Goal: Information Seeking & Learning: Learn about a topic

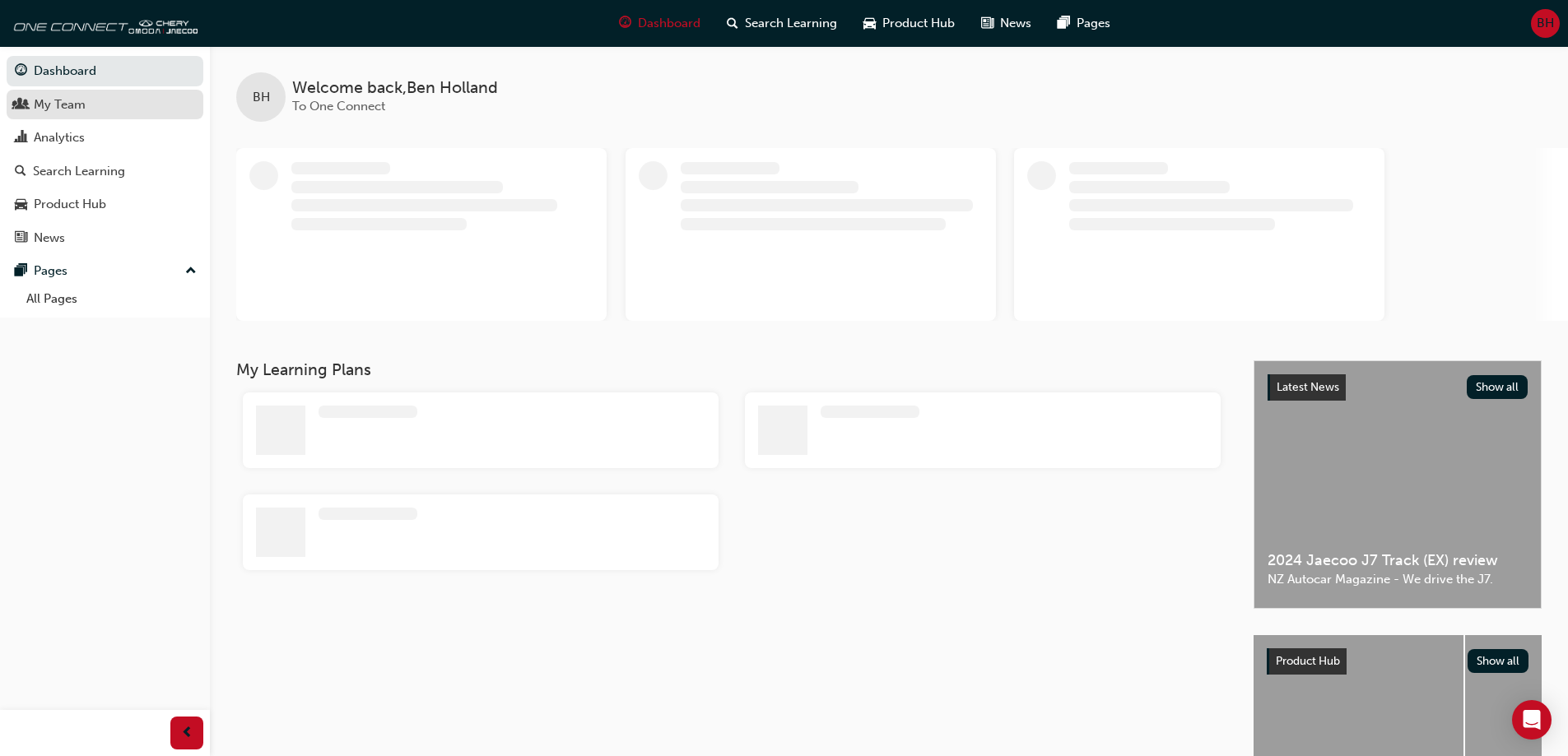
click at [58, 104] on div "My Team" at bounding box center [60, 104] width 52 height 18
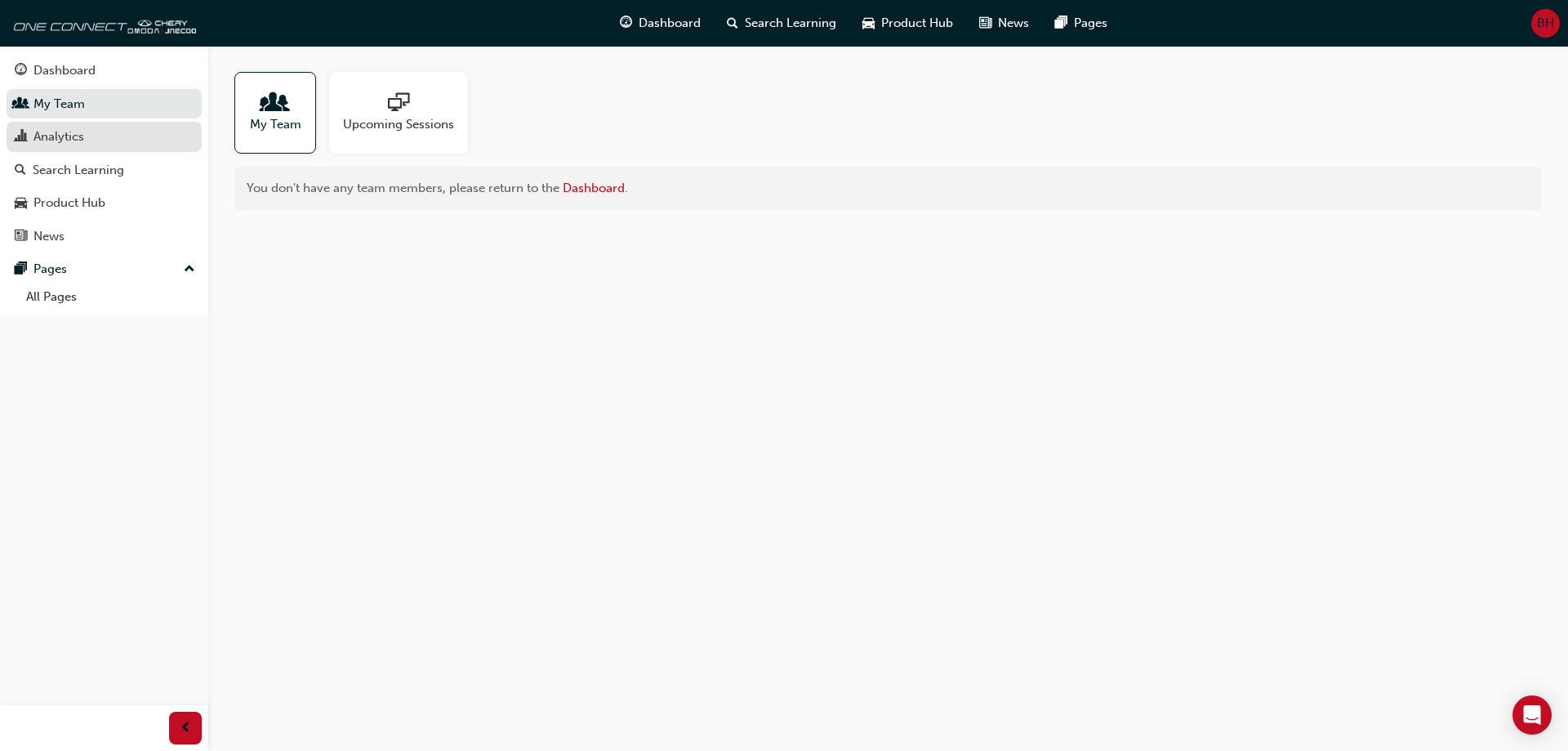
click at [63, 137] on div "Analytics" at bounding box center [59, 137] width 50 height 18
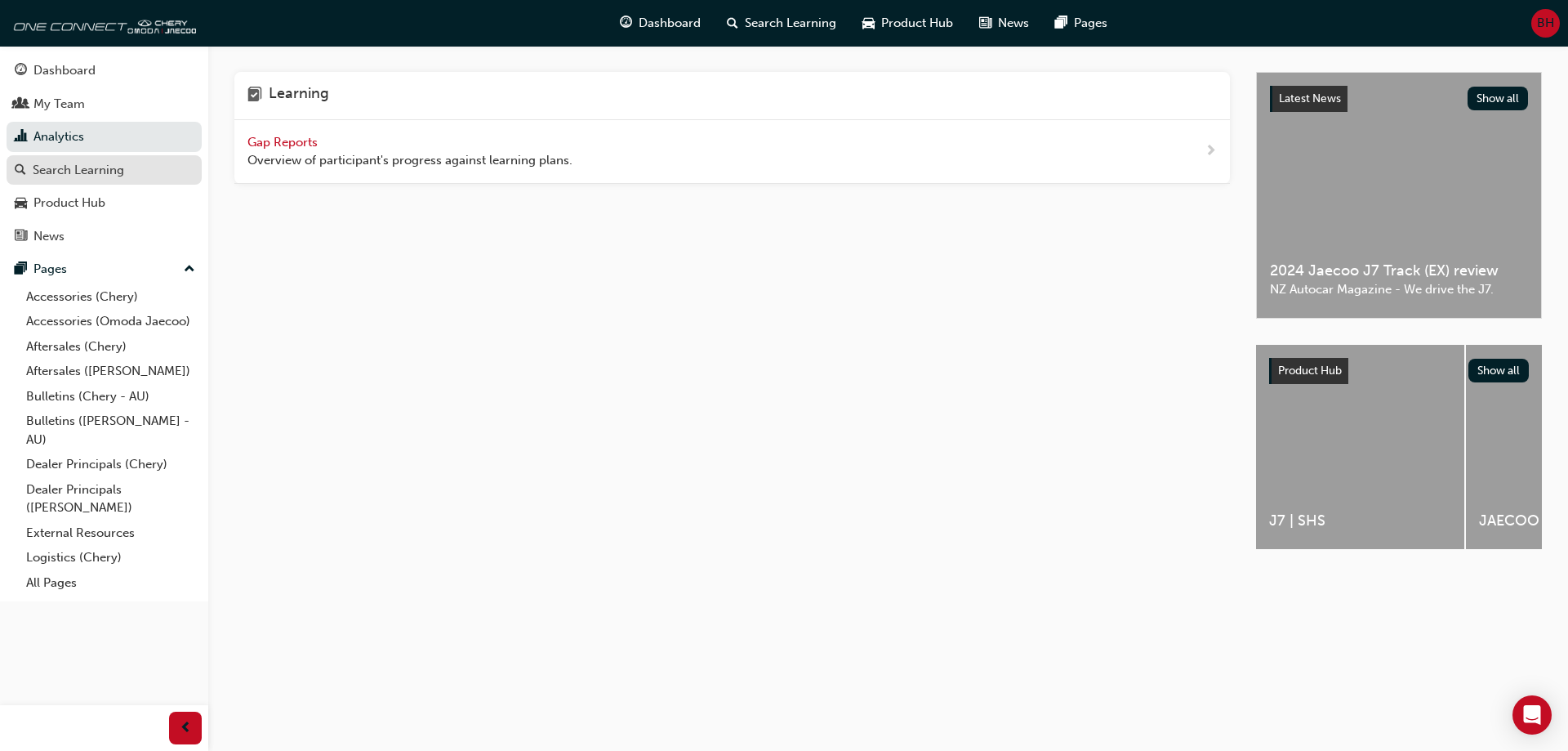
click at [104, 173] on div "Search Learning" at bounding box center [79, 170] width 92 height 18
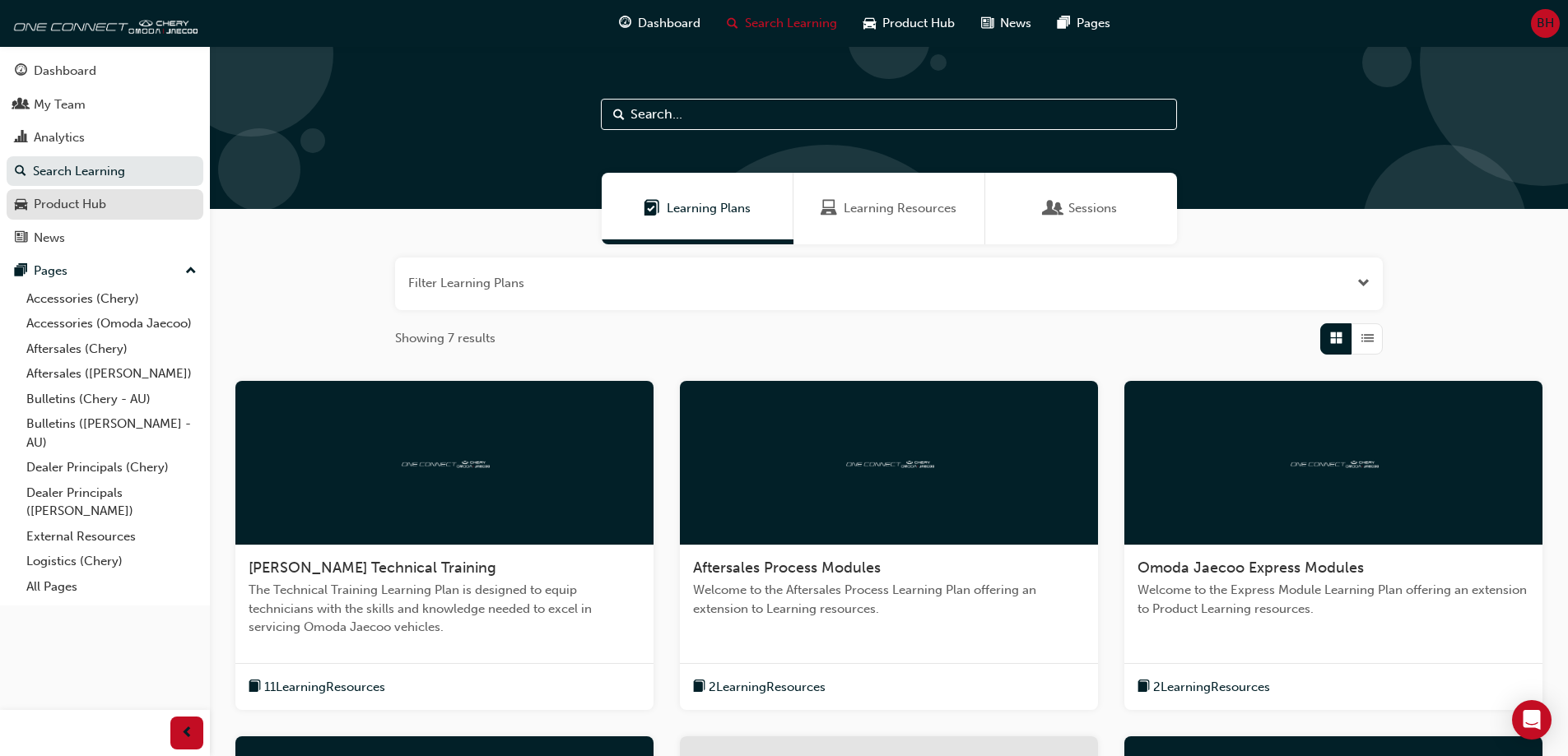
click at [84, 204] on div "Product Hub" at bounding box center [70, 204] width 72 height 18
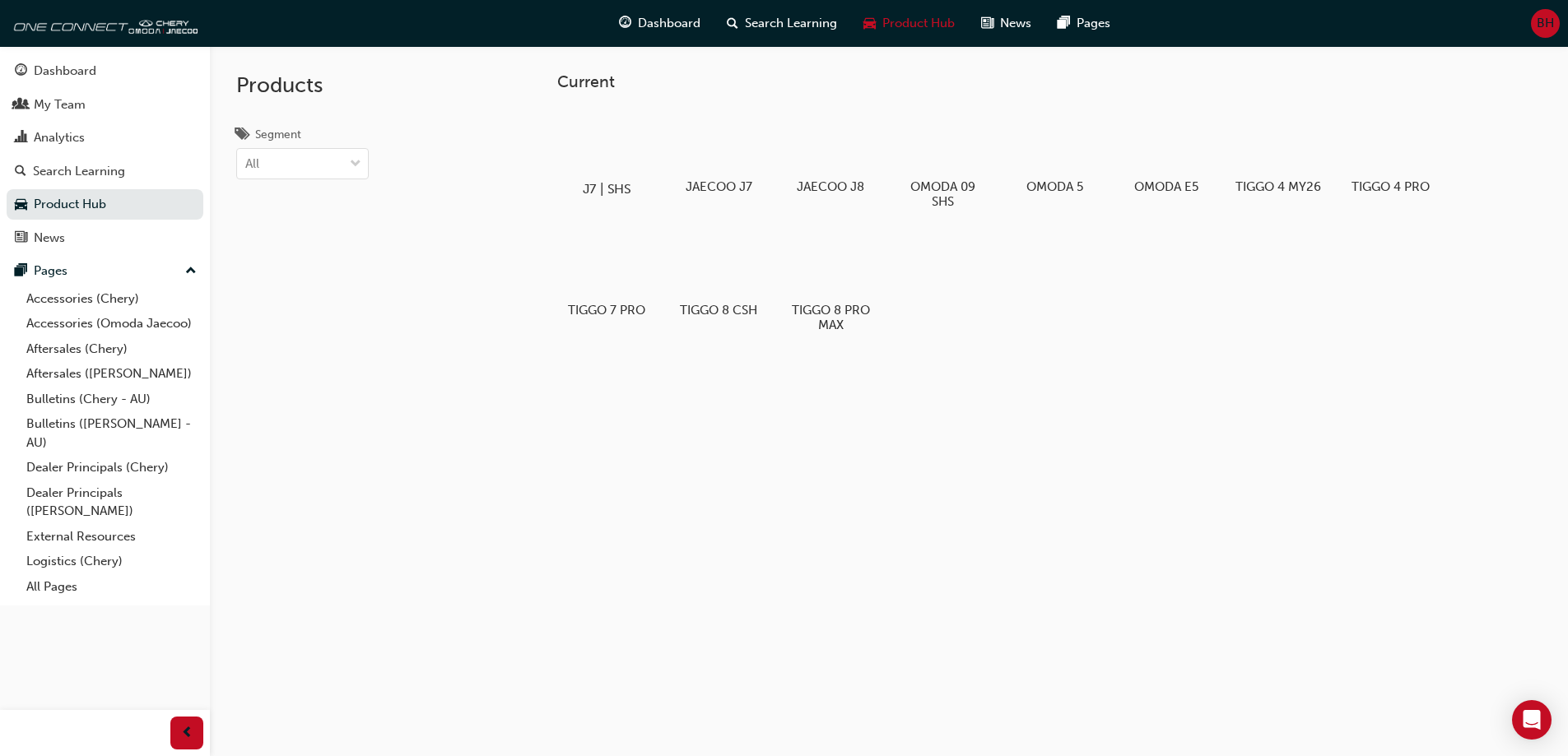
click at [594, 146] on div at bounding box center [606, 141] width 92 height 66
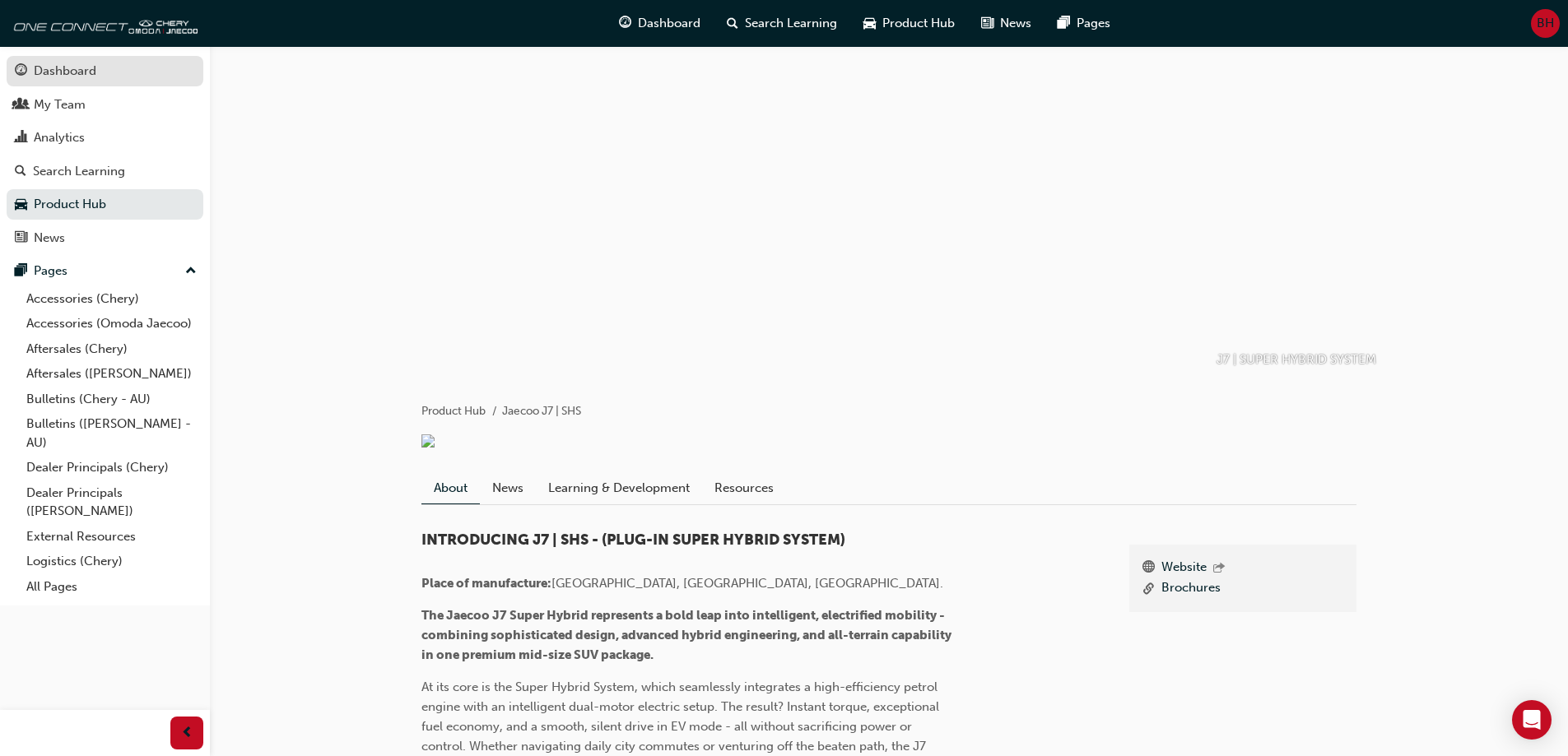
click at [78, 65] on div "Dashboard" at bounding box center [66, 71] width 63 height 18
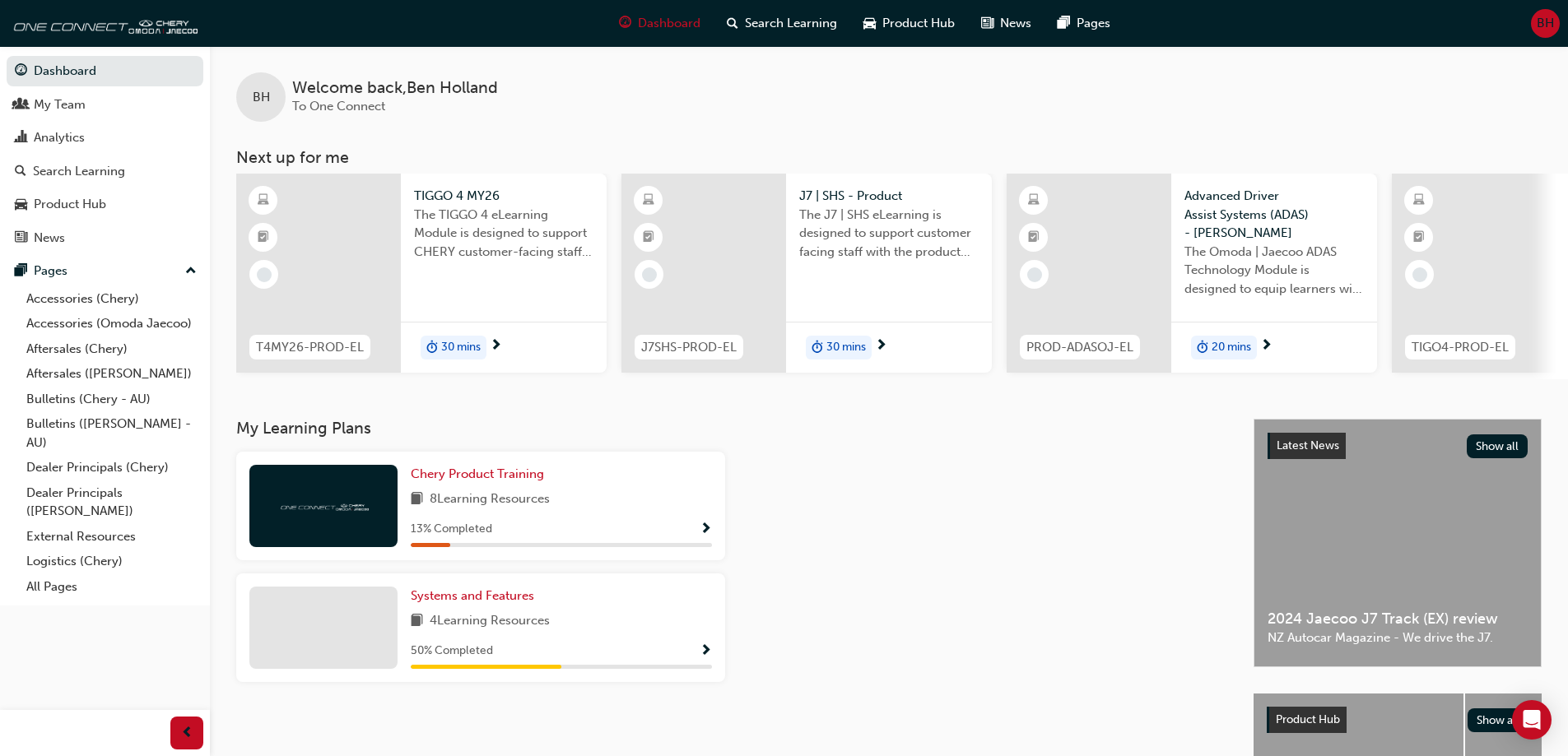
click at [706, 531] on span "Show Progress" at bounding box center [705, 530] width 12 height 15
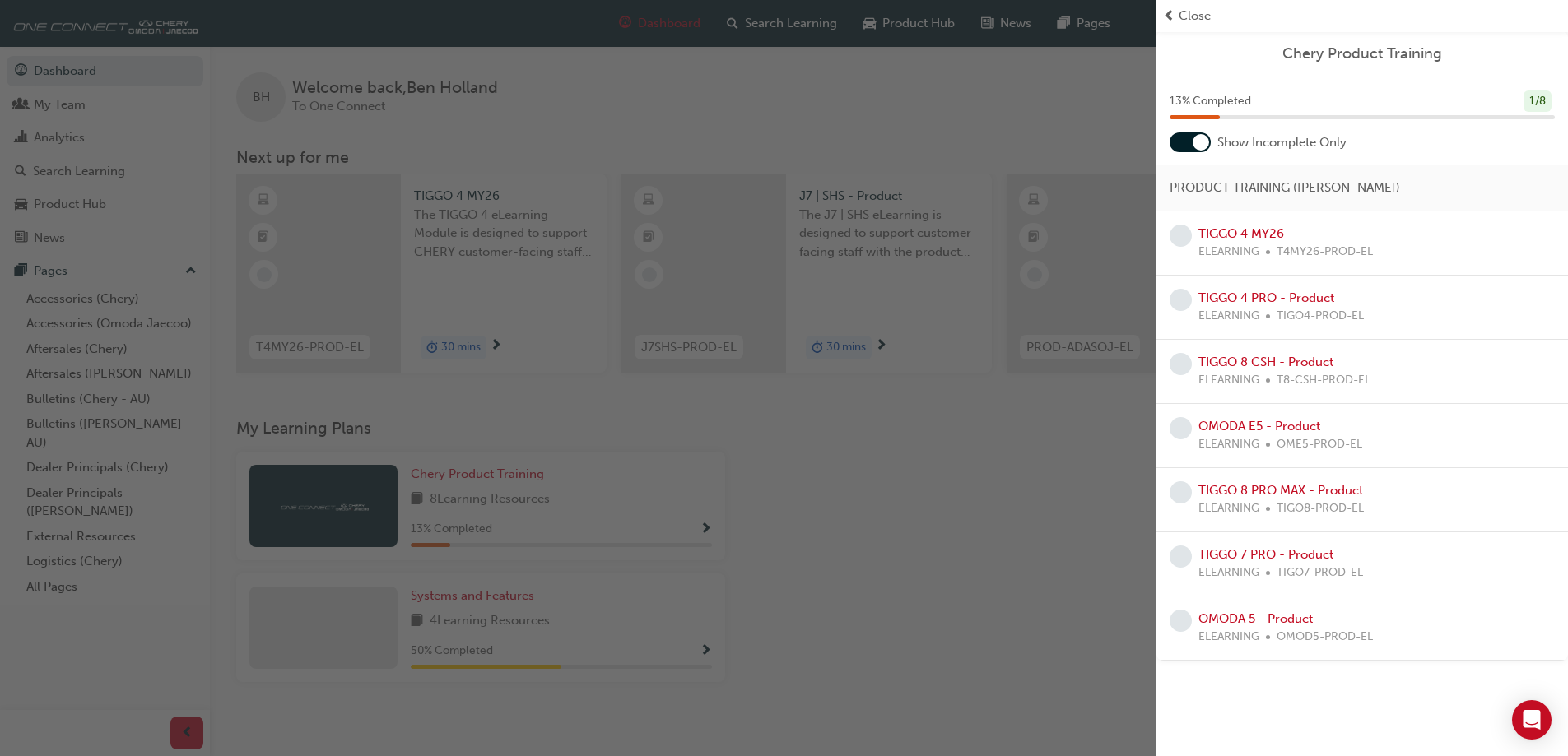
click at [970, 449] on div "button" at bounding box center [578, 378] width 1157 height 756
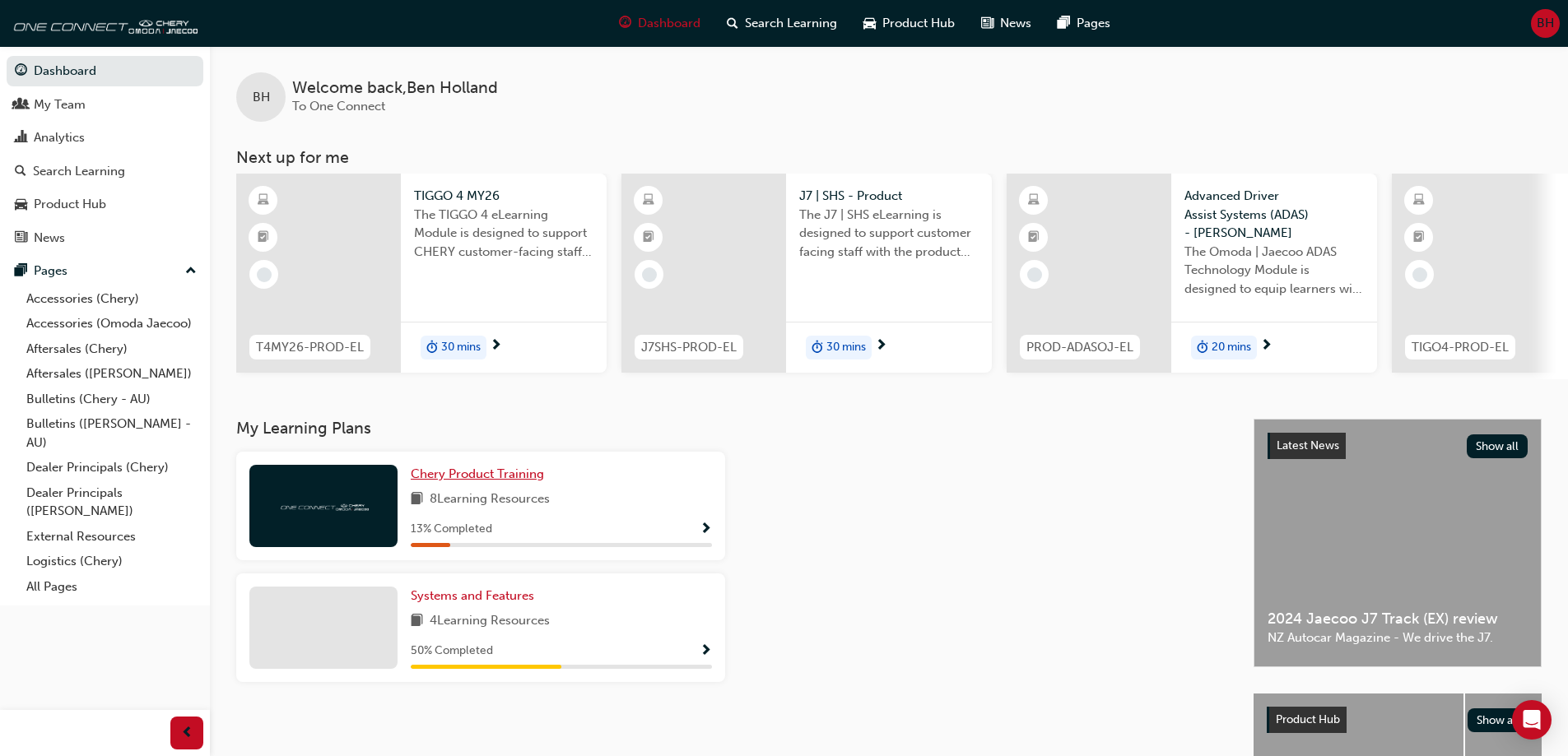
click at [482, 477] on span "Chery Product Training" at bounding box center [477, 474] width 133 height 15
click at [509, 604] on span "Systems and Features" at bounding box center [472, 596] width 124 height 15
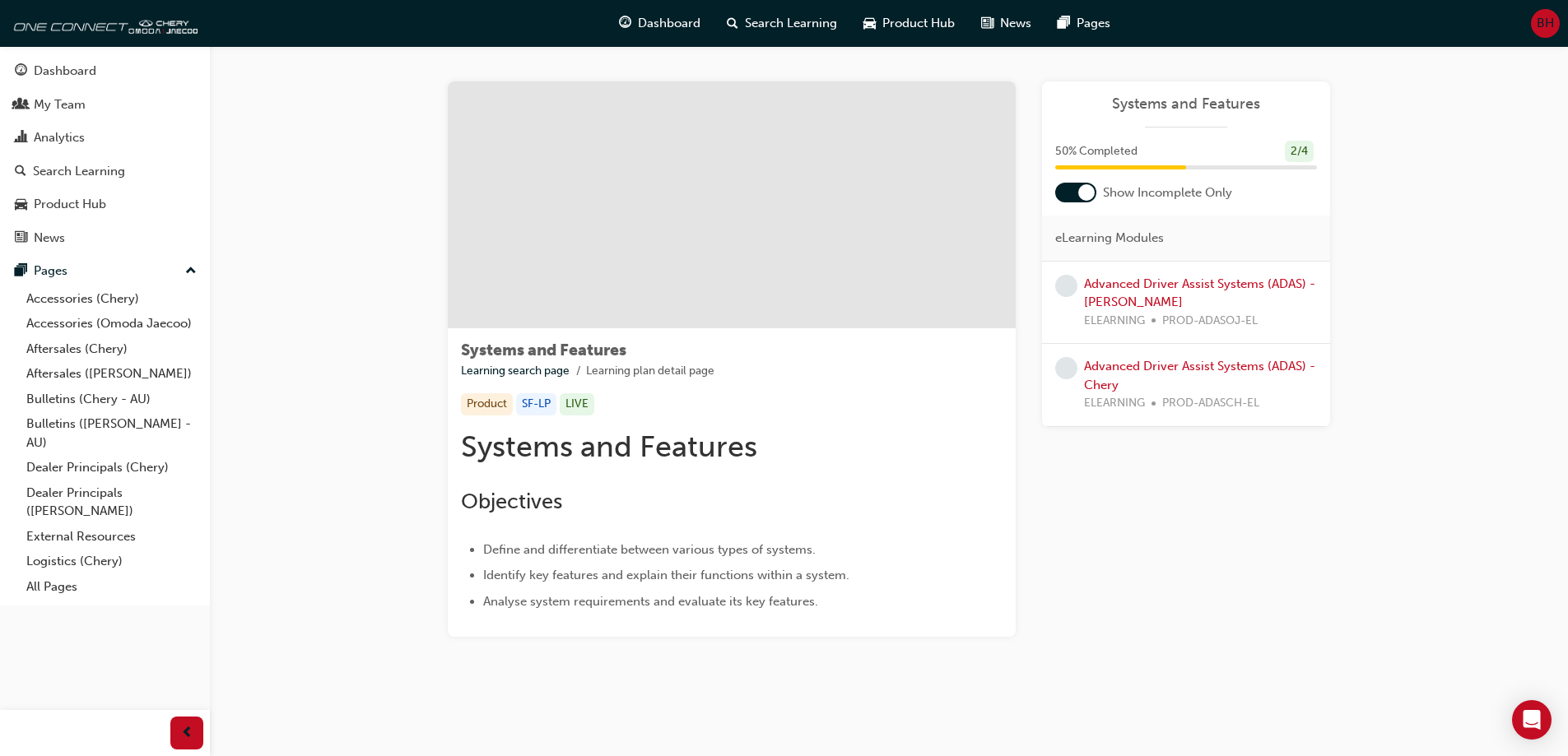
scroll to position [5, 0]
click at [104, 299] on link "Accessories (Chery)" at bounding box center [111, 299] width 184 height 26
